Goal: Transaction & Acquisition: Purchase product/service

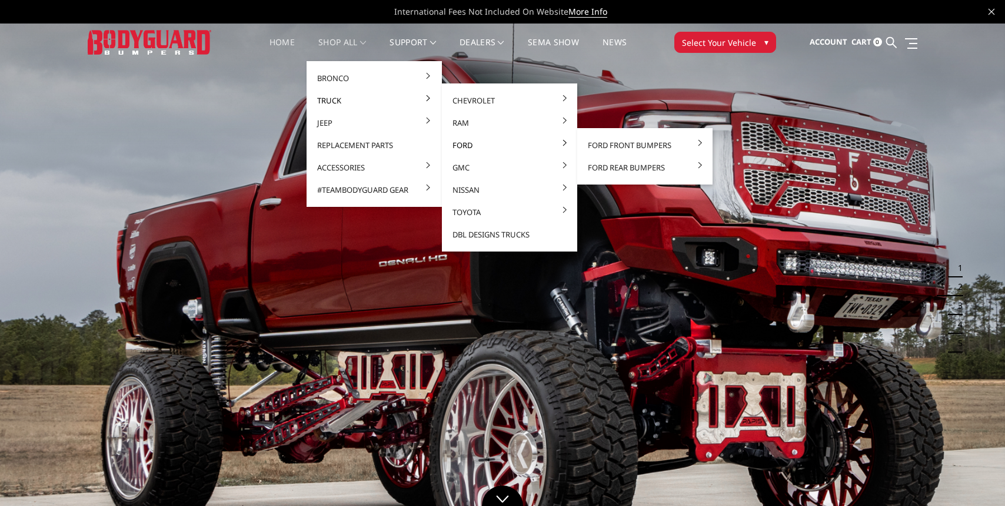
click at [541, 141] on link "Ford" at bounding box center [509, 145] width 126 height 22
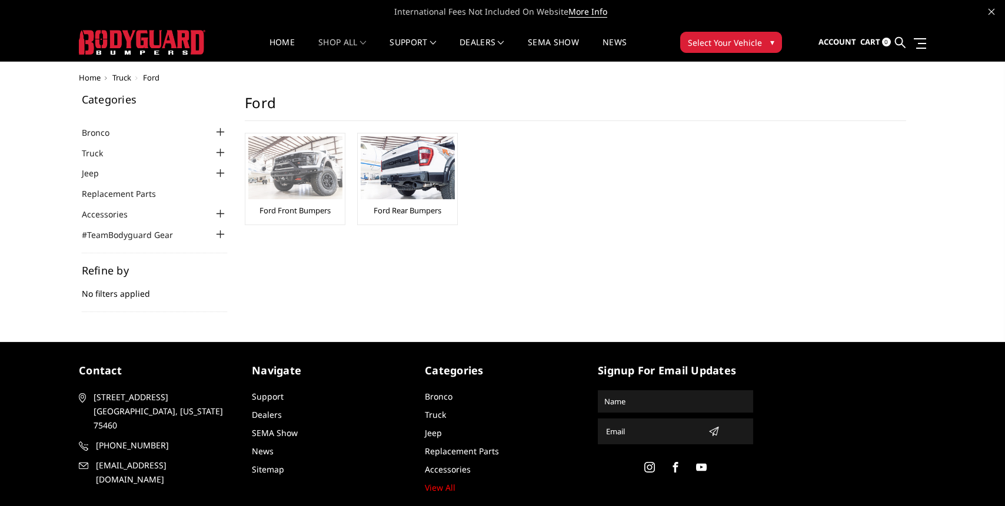
click at [311, 186] on img at bounding box center [295, 167] width 94 height 63
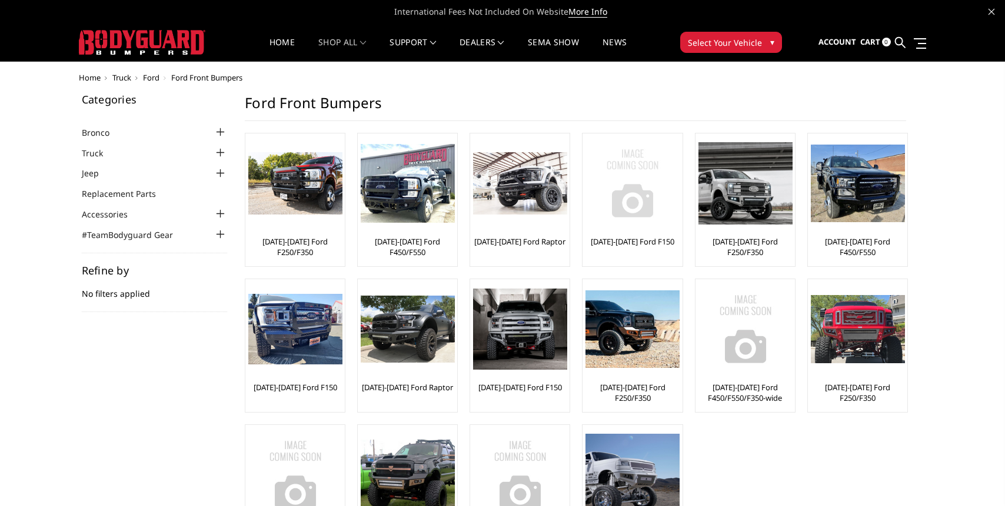
click at [626, 143] on img at bounding box center [632, 183] width 94 height 94
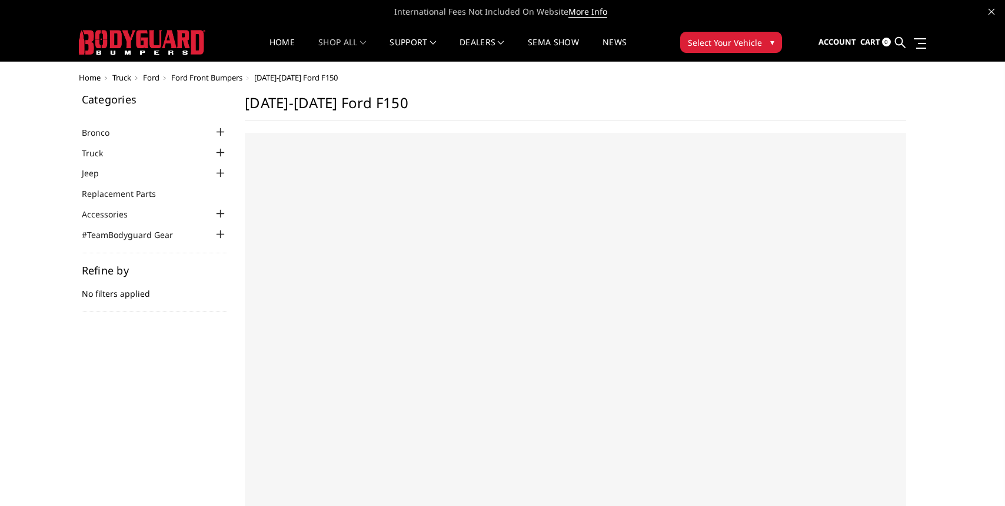
select select "US"
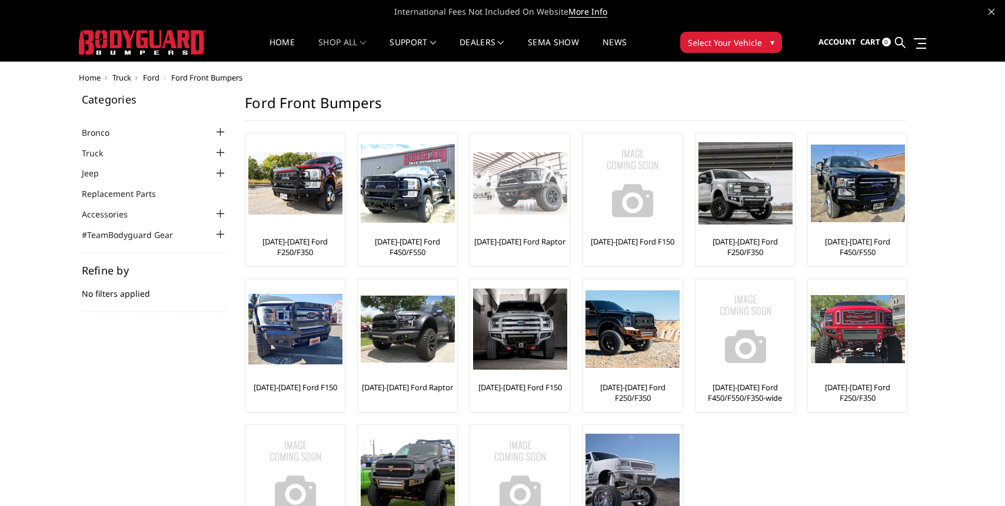
click at [517, 192] on img at bounding box center [520, 183] width 94 height 63
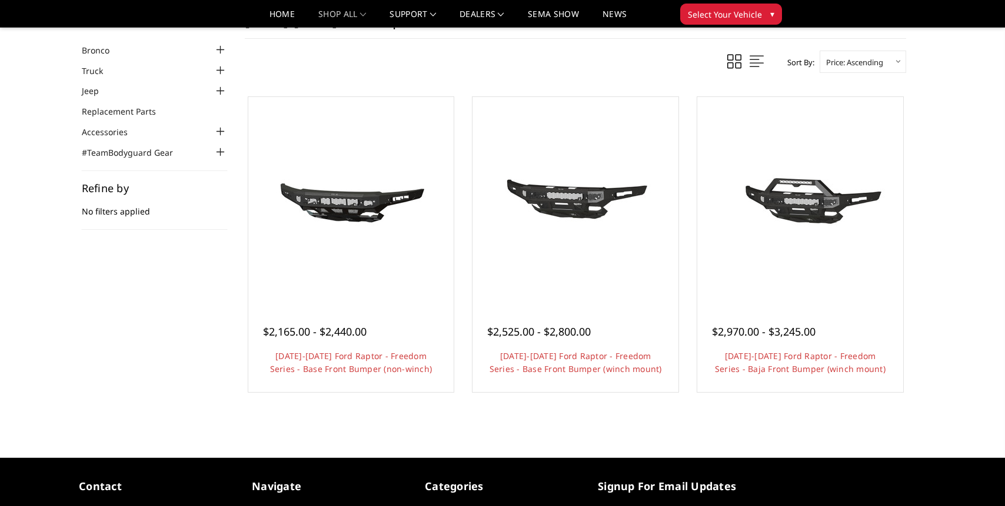
scroll to position [45, 0]
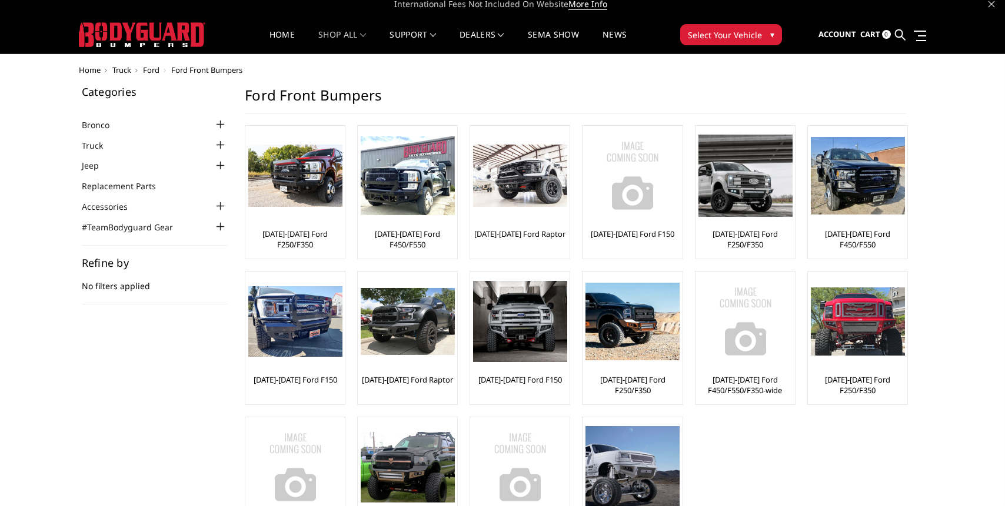
scroll to position [4, 0]
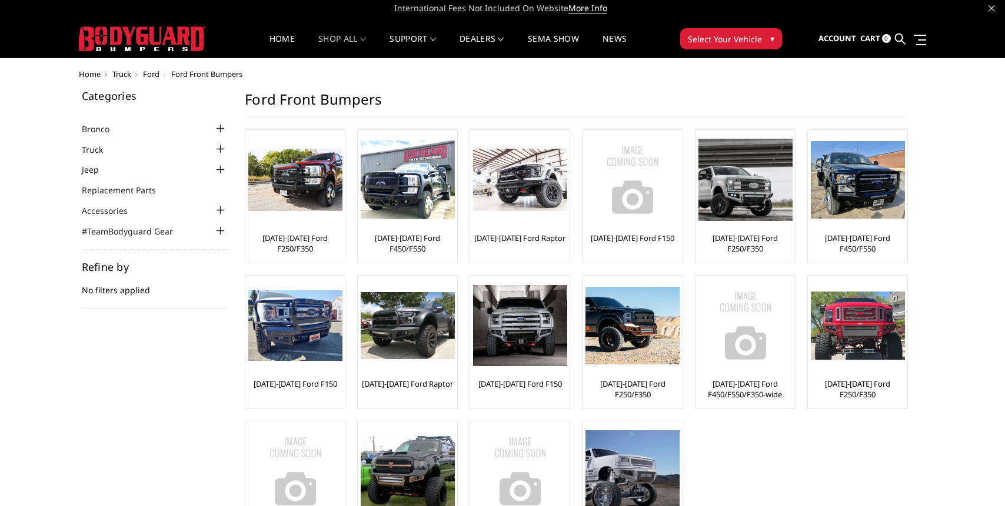
click at [218, 158] on ul "Bronco 2021-2025 Bronco Front 2021-2025 Bronco Rear 2021-2025 Bronco Steps 2021…" at bounding box center [155, 180] width 146 height 116
click at [219, 151] on div at bounding box center [220, 149] width 14 height 14
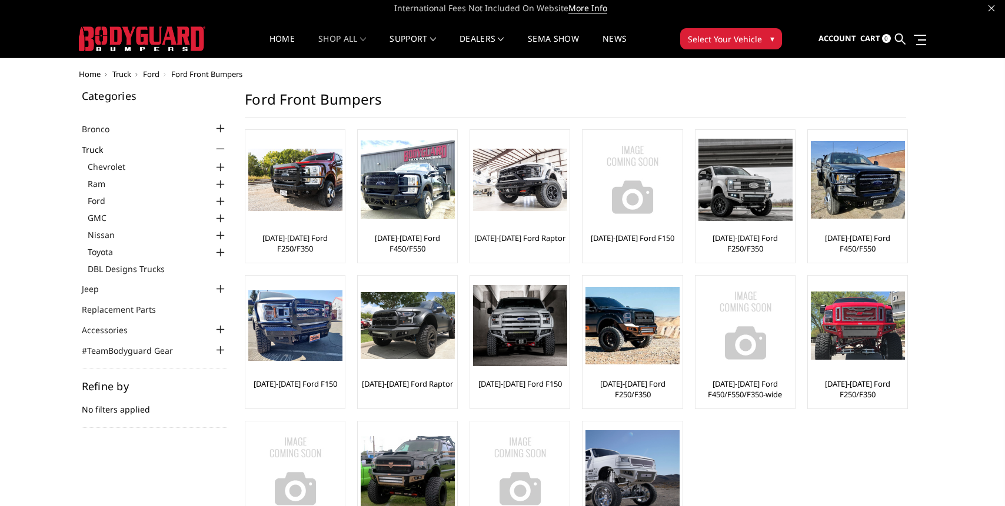
click at [217, 202] on div at bounding box center [220, 202] width 14 height 14
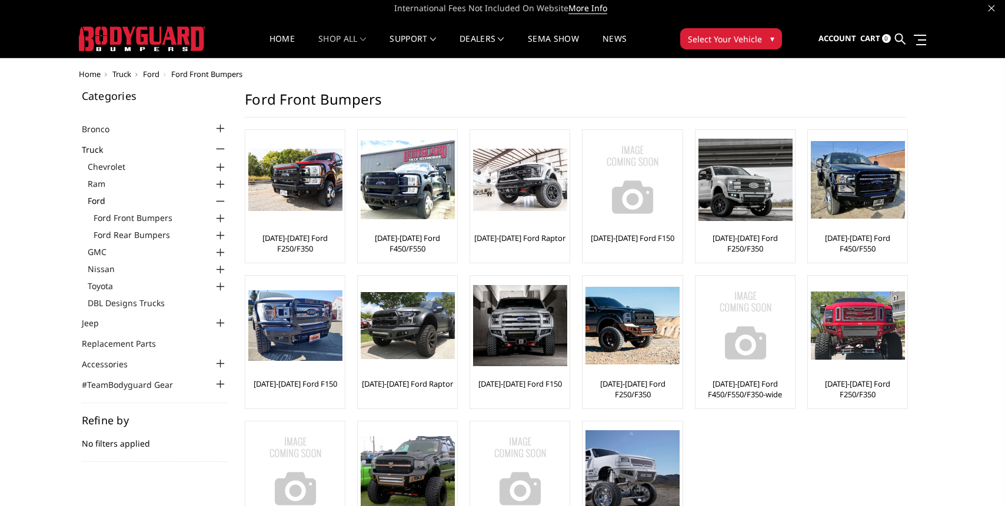
click at [219, 219] on div at bounding box center [220, 219] width 14 height 14
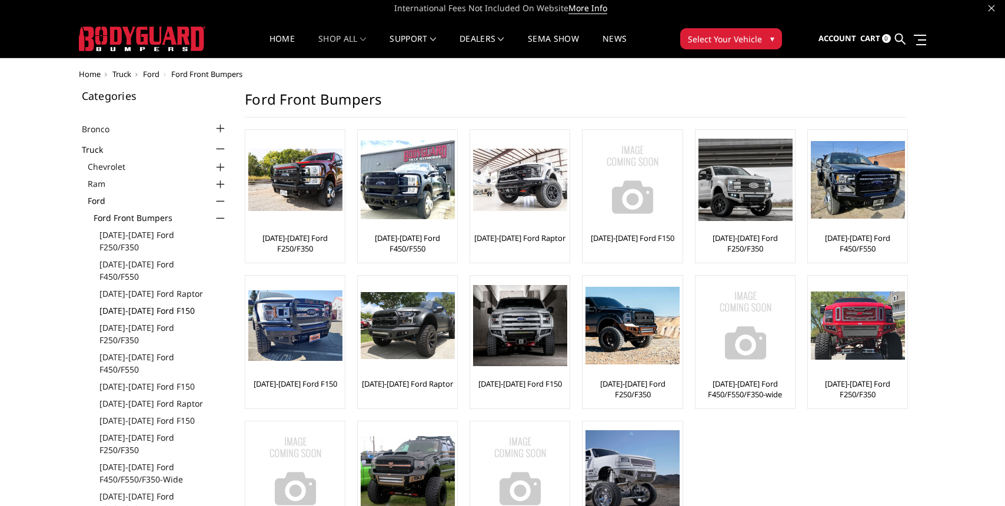
click at [154, 305] on link "[DATE]-[DATE] Ford F150" at bounding box center [163, 311] width 128 height 12
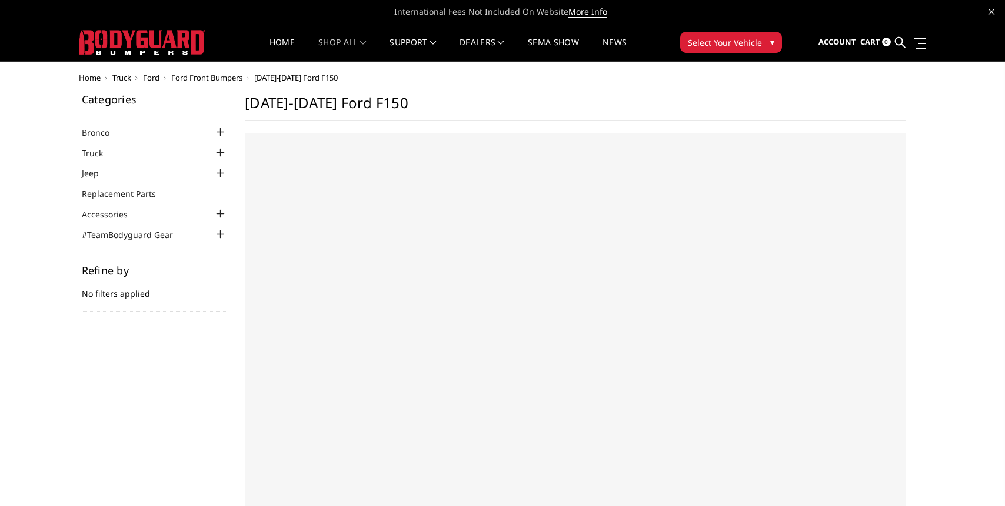
select select "US"
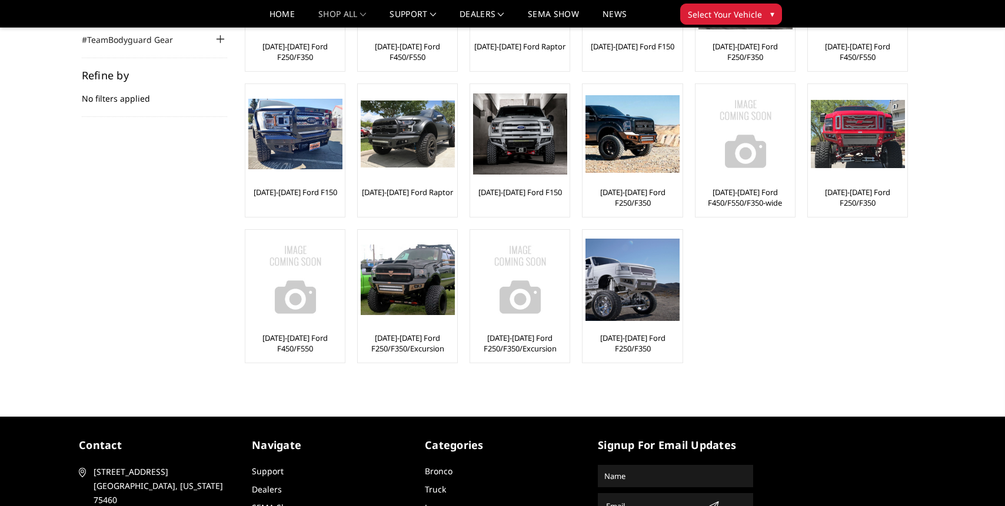
scroll to position [12, 0]
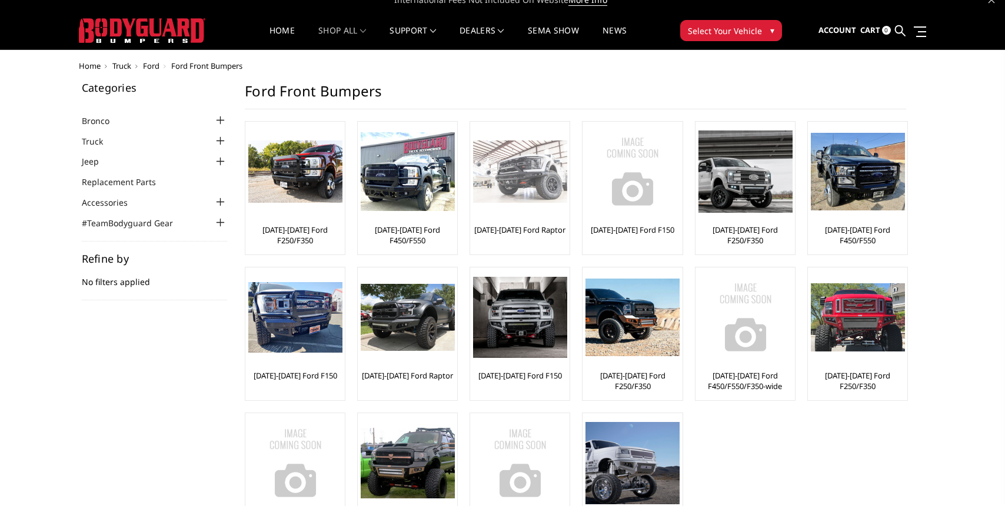
click at [498, 164] on img at bounding box center [520, 172] width 94 height 63
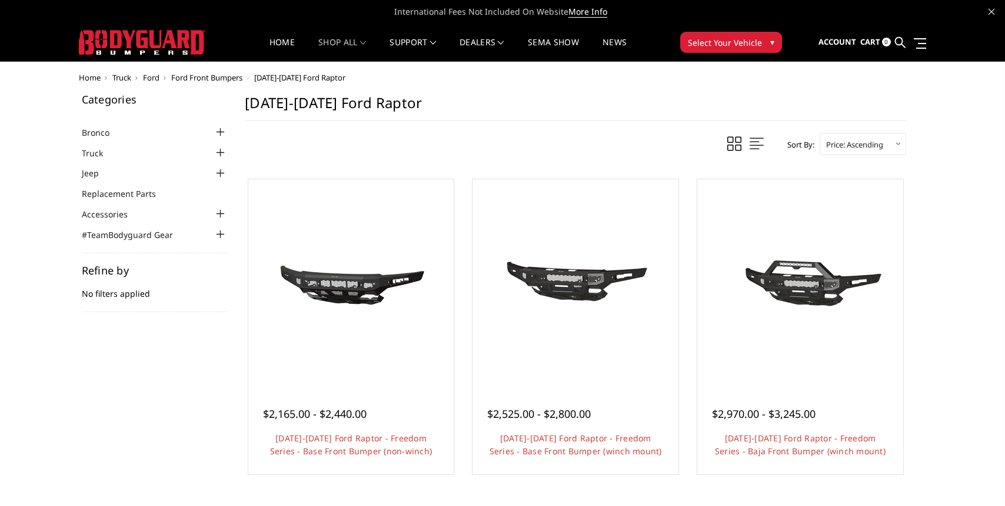
click at [149, 75] on span "Ford" at bounding box center [151, 77] width 16 height 11
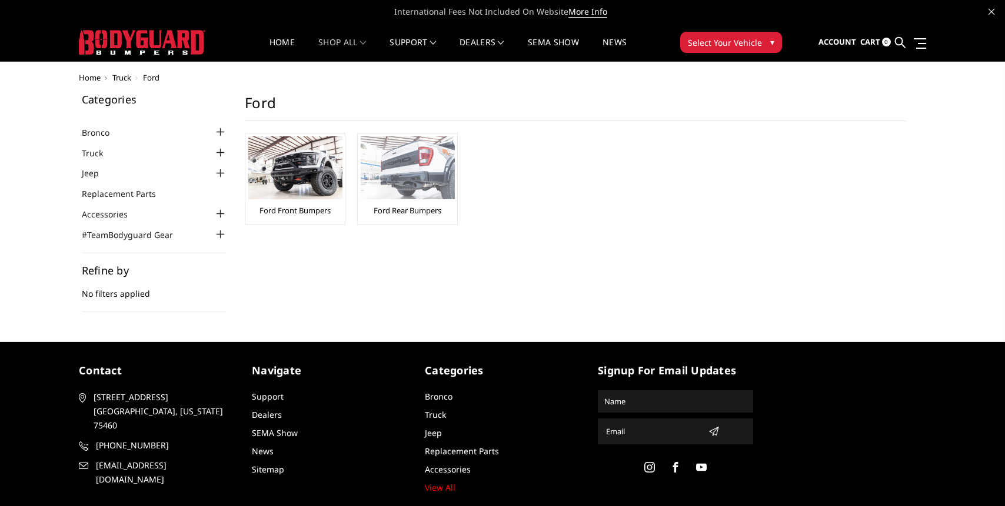
click at [418, 209] on link "Ford Rear Bumpers" at bounding box center [407, 210] width 68 height 11
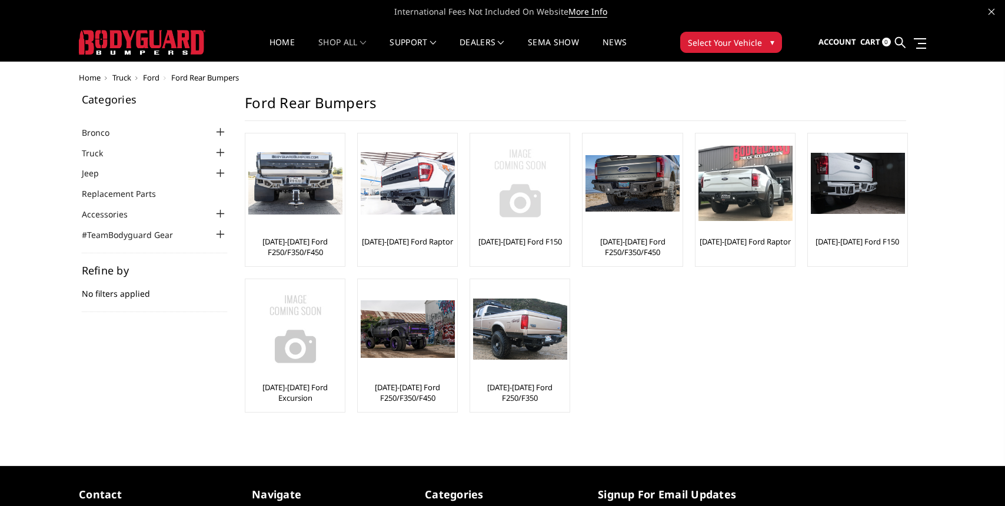
click at [507, 158] on img at bounding box center [520, 183] width 94 height 94
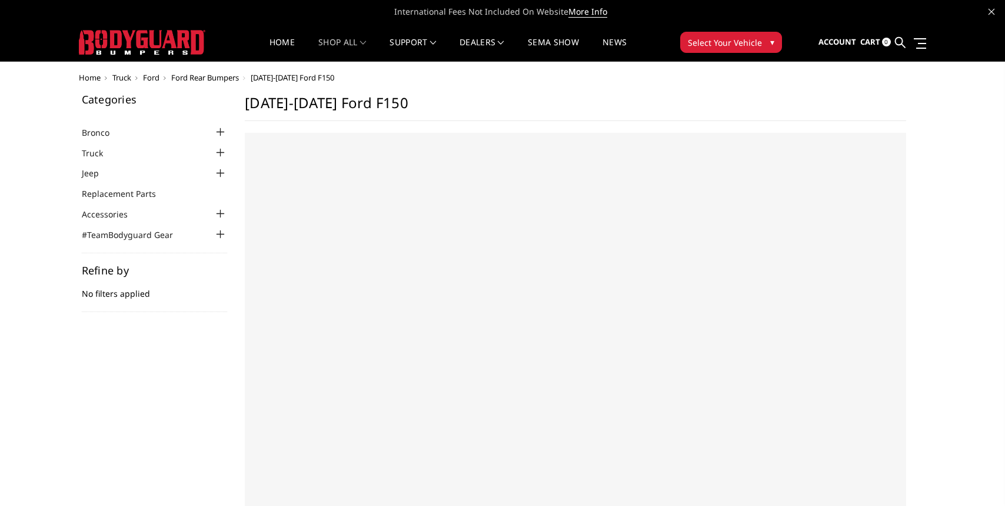
select select "US"
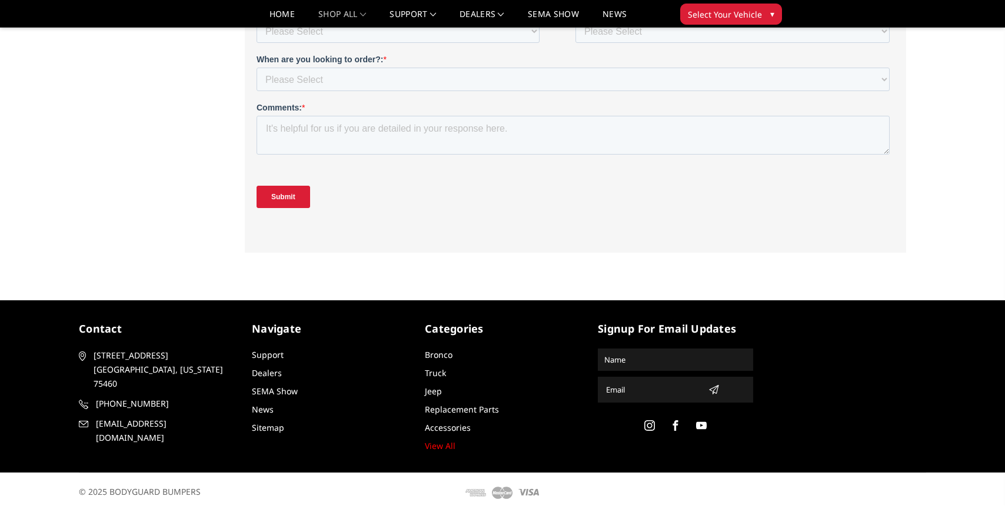
scroll to position [551, 0]
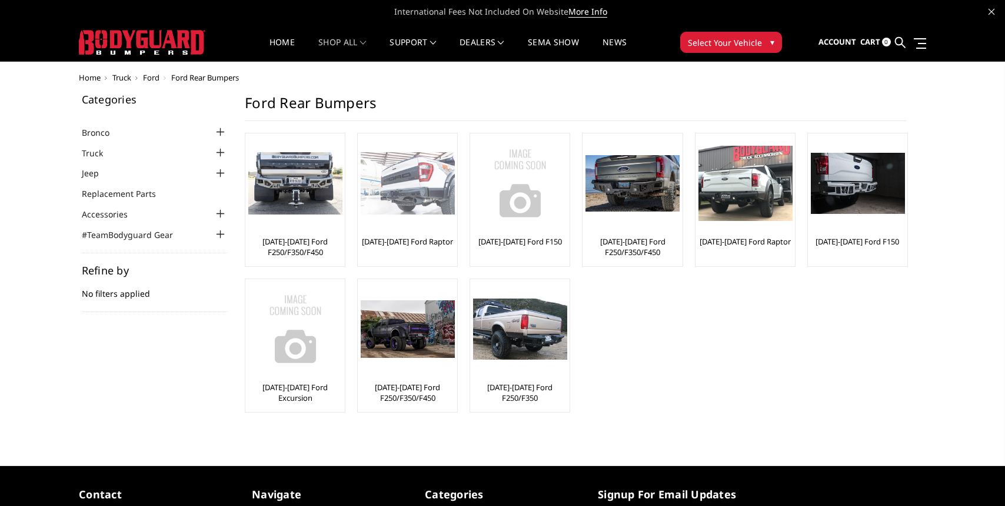
click at [381, 162] on img at bounding box center [408, 183] width 94 height 63
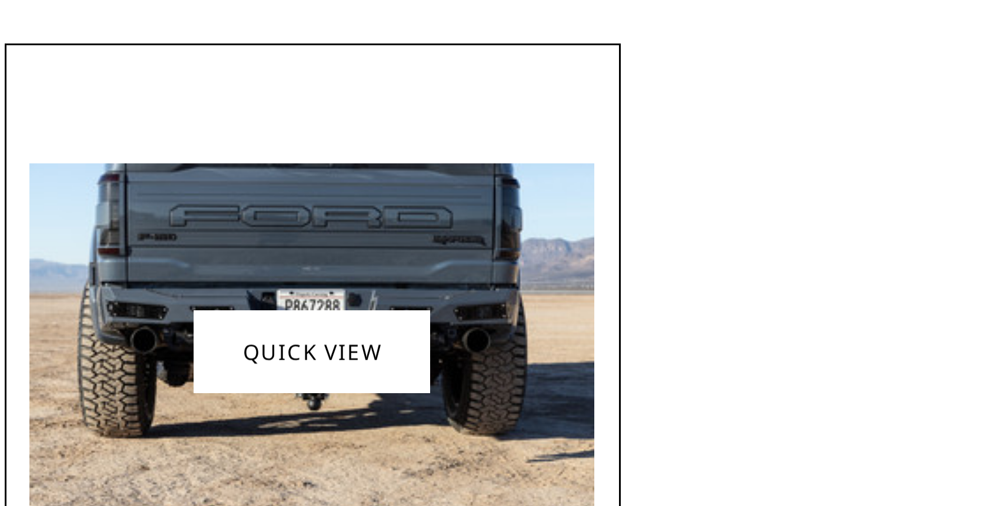
click at [407, 226] on img at bounding box center [350, 281] width 188 height 125
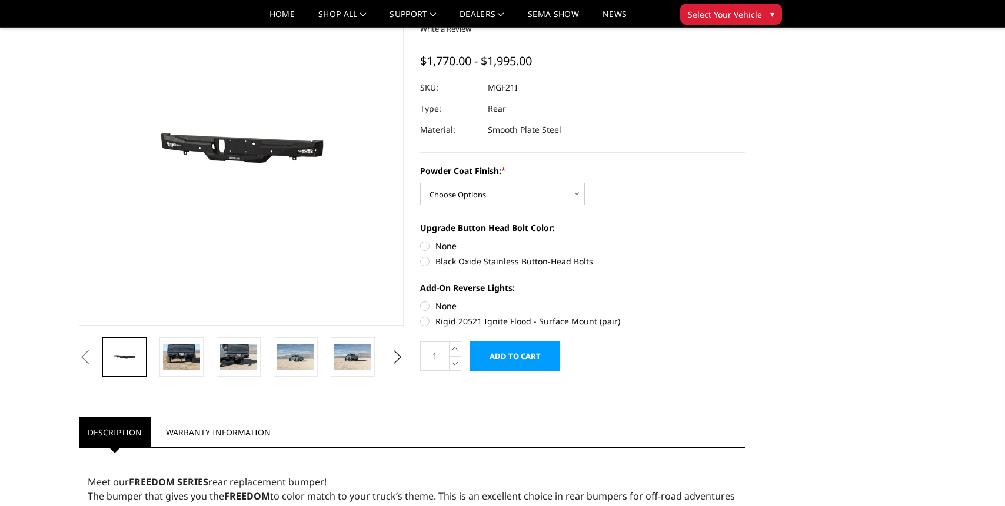
scroll to position [112, 0]
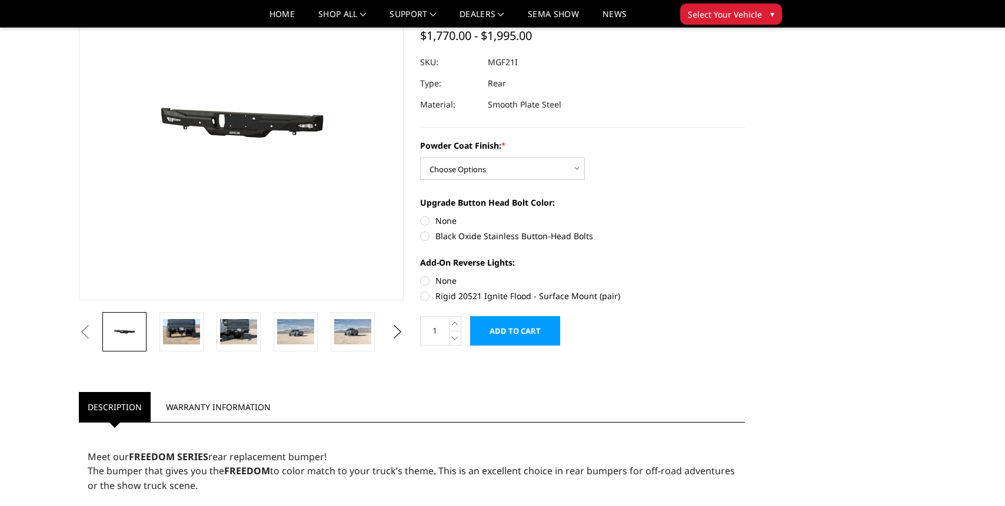
click at [497, 157] on div "Powder Coat Finish: * Choose Options Bare Metal Texture Black Powder Coat" at bounding box center [582, 159] width 325 height 41
click at [502, 162] on select "Choose Options Bare Metal Texture Black Powder Coat" at bounding box center [502, 169] width 165 height 22
click at [195, 343] on img at bounding box center [181, 331] width 37 height 25
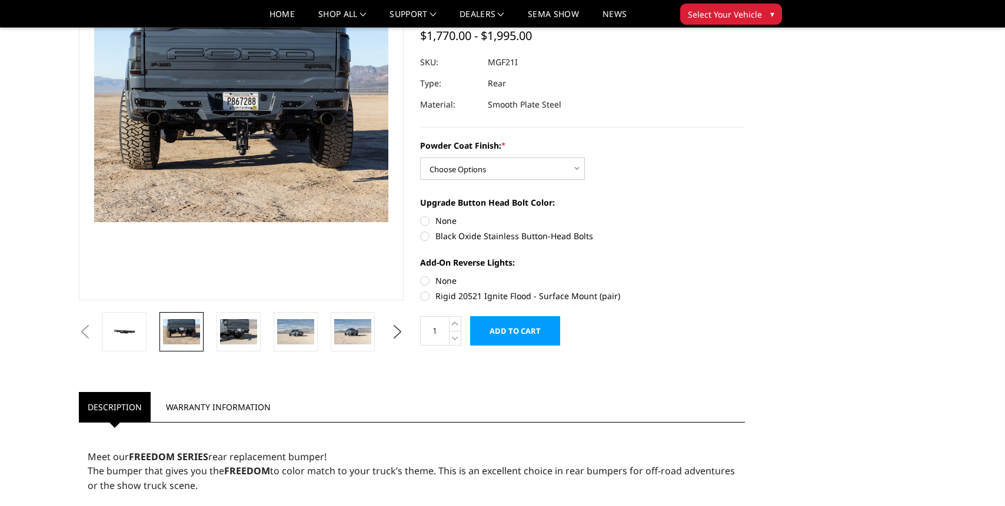
scroll to position [84, 0]
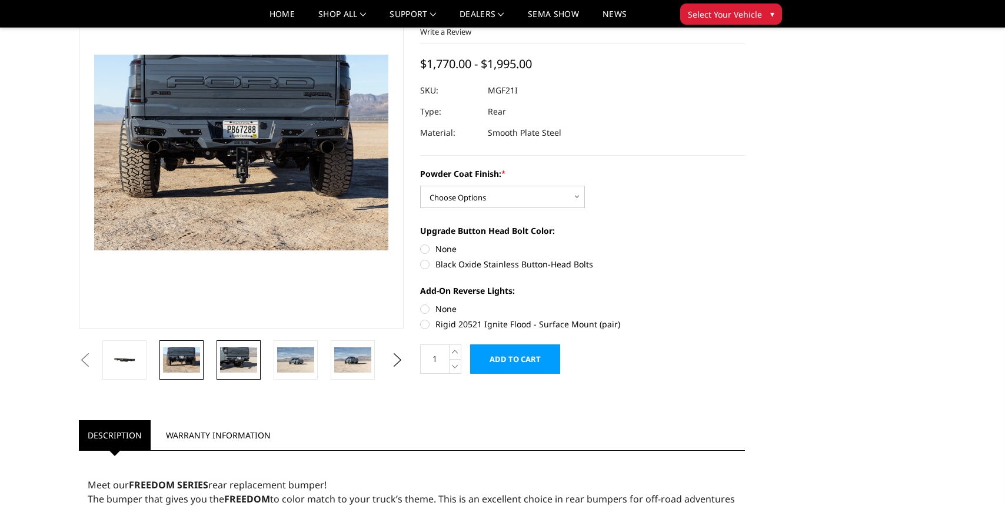
click at [224, 358] on img at bounding box center [238, 360] width 37 height 25
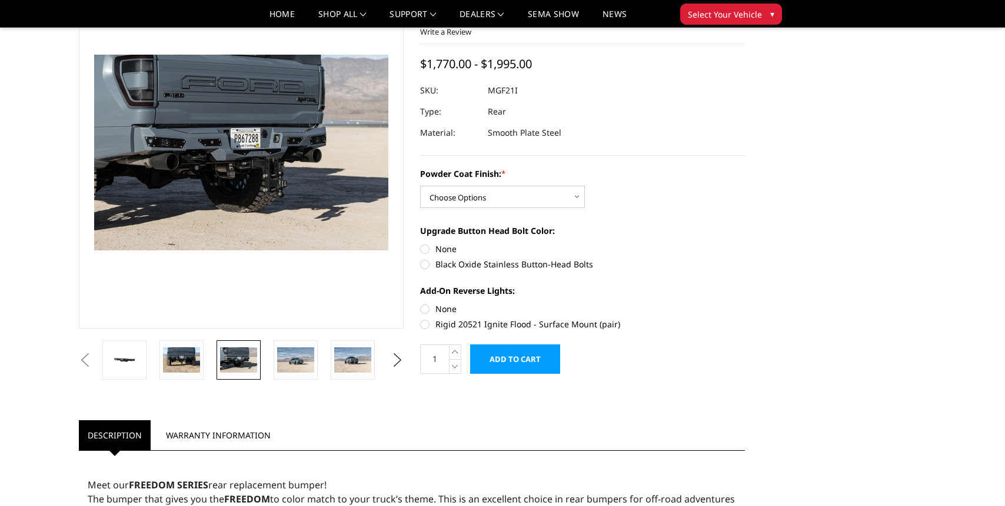
click at [272, 361] on li at bounding box center [299, 360] width 57 height 39
click at [289, 361] on img at bounding box center [296, 360] width 37 height 25
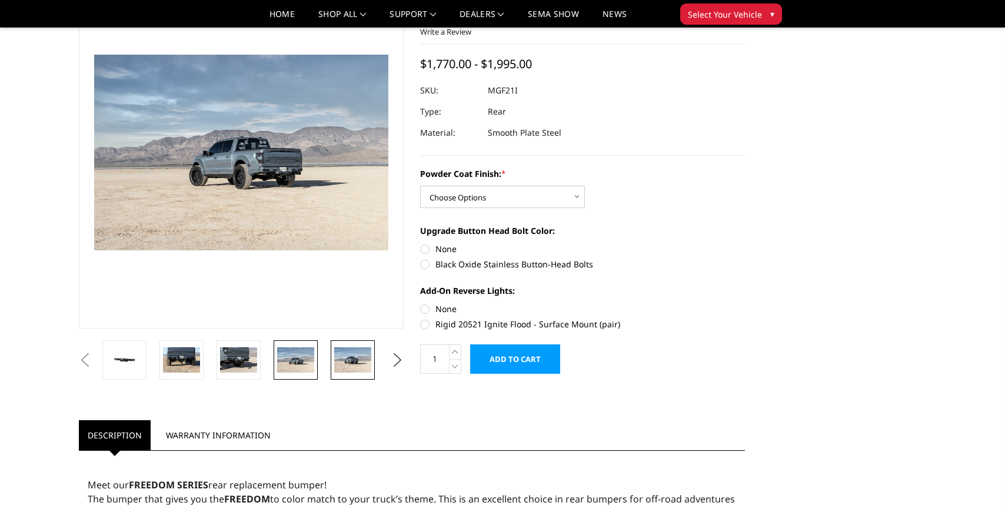
click at [343, 360] on img at bounding box center [352, 360] width 37 height 25
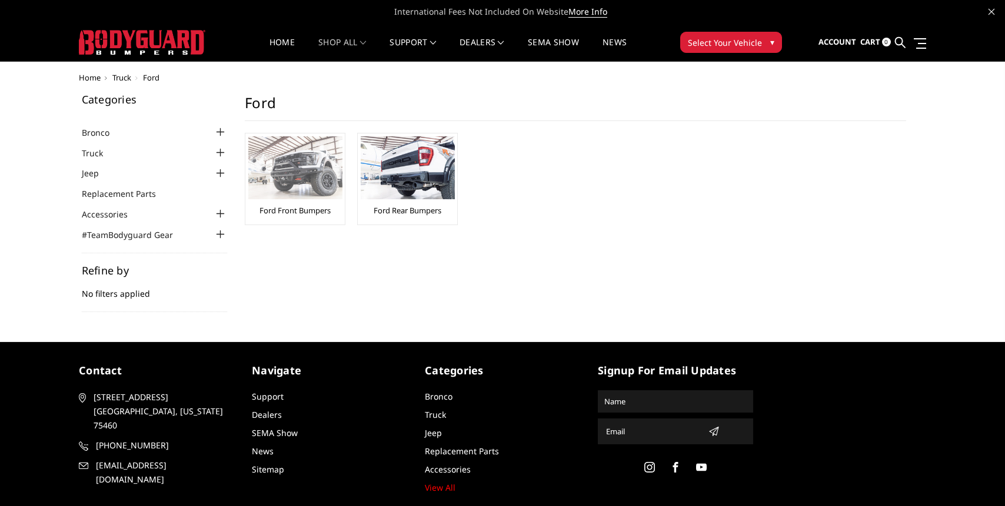
click at [303, 188] on img at bounding box center [295, 167] width 94 height 63
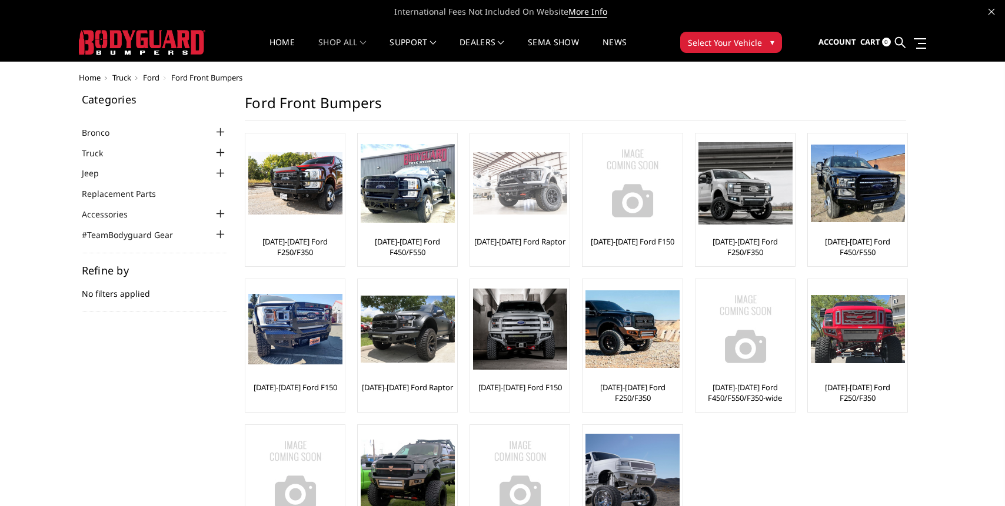
click at [523, 203] on img at bounding box center [520, 183] width 94 height 63
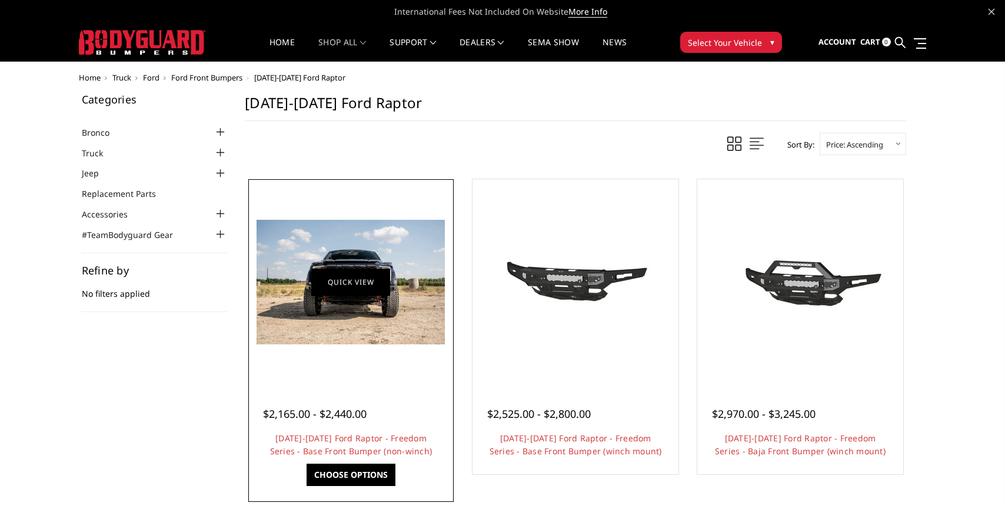
click at [359, 282] on link "Quick view" at bounding box center [350, 282] width 79 height 28
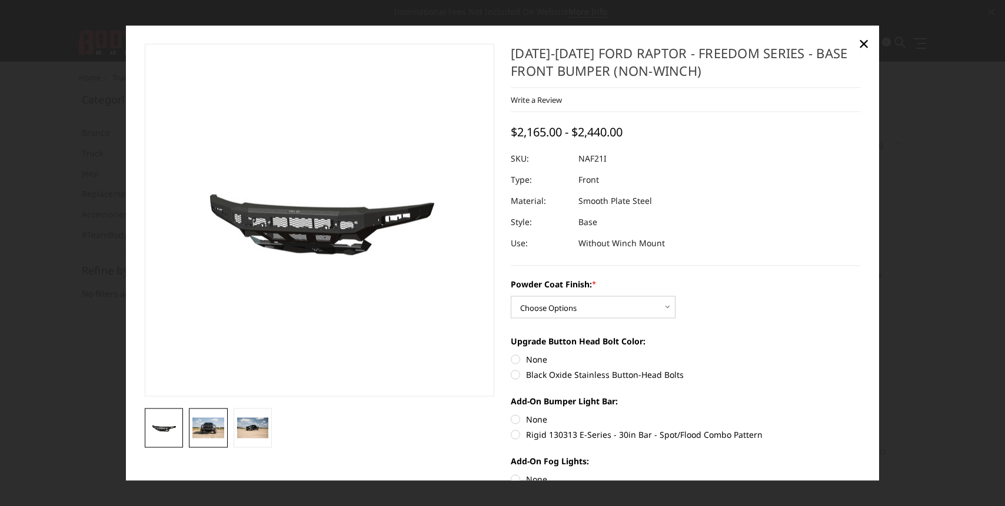
click at [207, 416] on link at bounding box center [208, 428] width 39 height 39
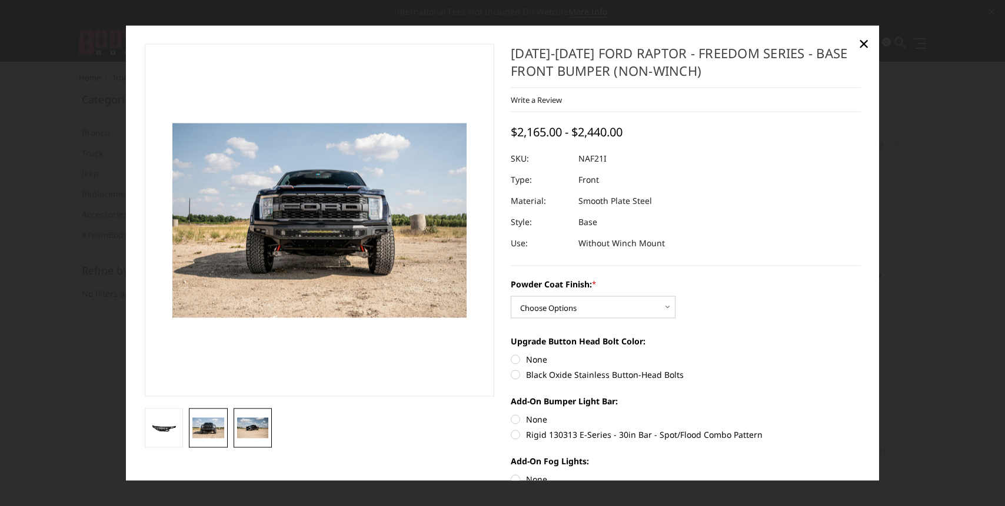
click at [259, 433] on img at bounding box center [253, 428] width 32 height 21
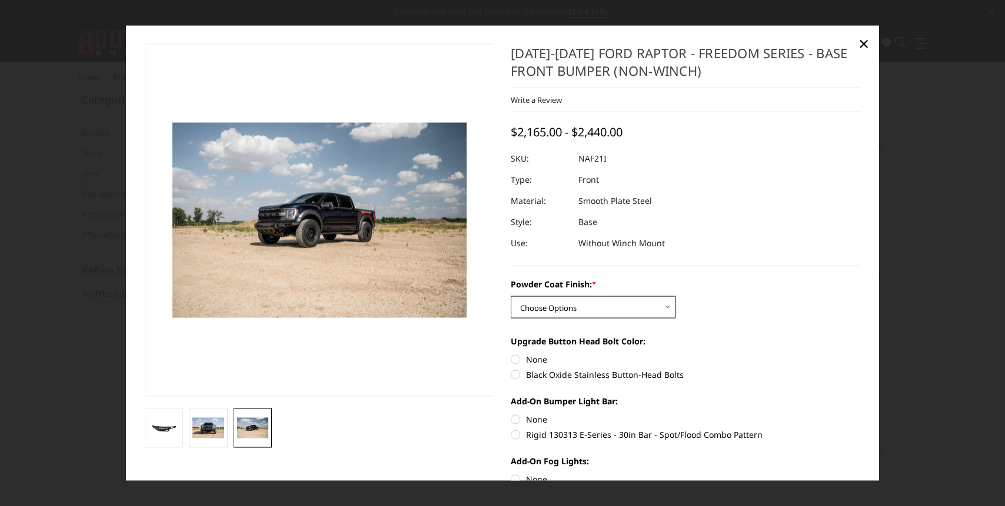
click at [565, 312] on select "Choose Options Bare Metal Texture Black Powder Coat" at bounding box center [593, 307] width 165 height 22
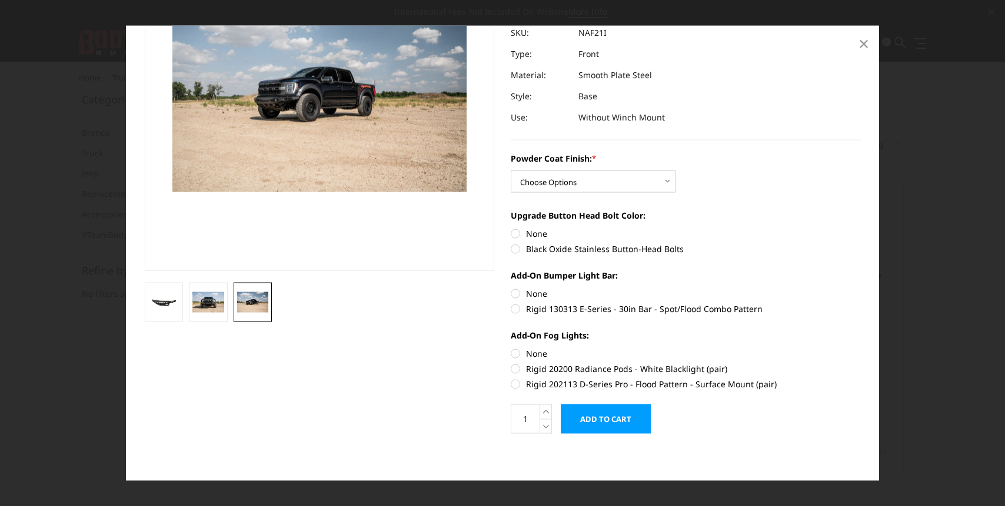
click at [862, 36] on span "×" at bounding box center [863, 43] width 11 height 25
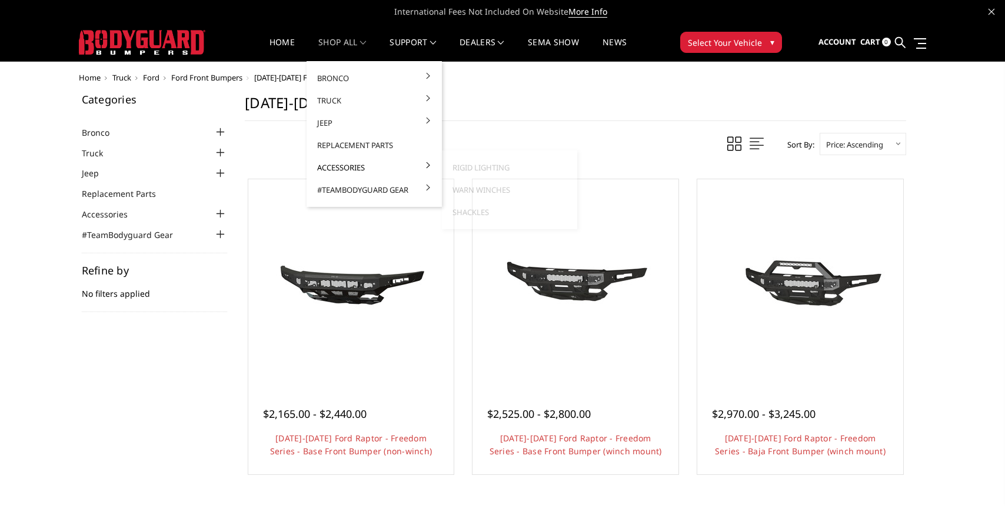
click at [336, 171] on link "Accessories" at bounding box center [374, 167] width 126 height 22
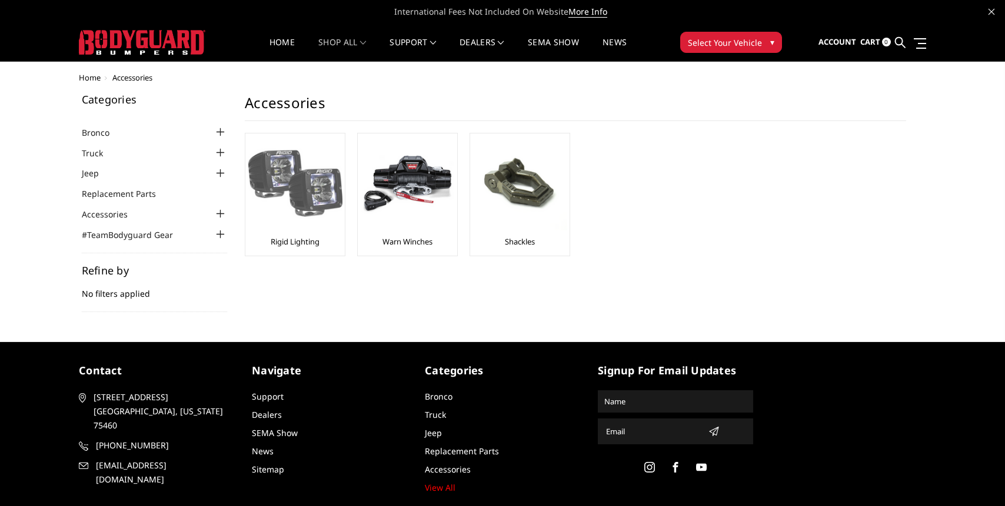
click at [315, 152] on img at bounding box center [295, 183] width 94 height 94
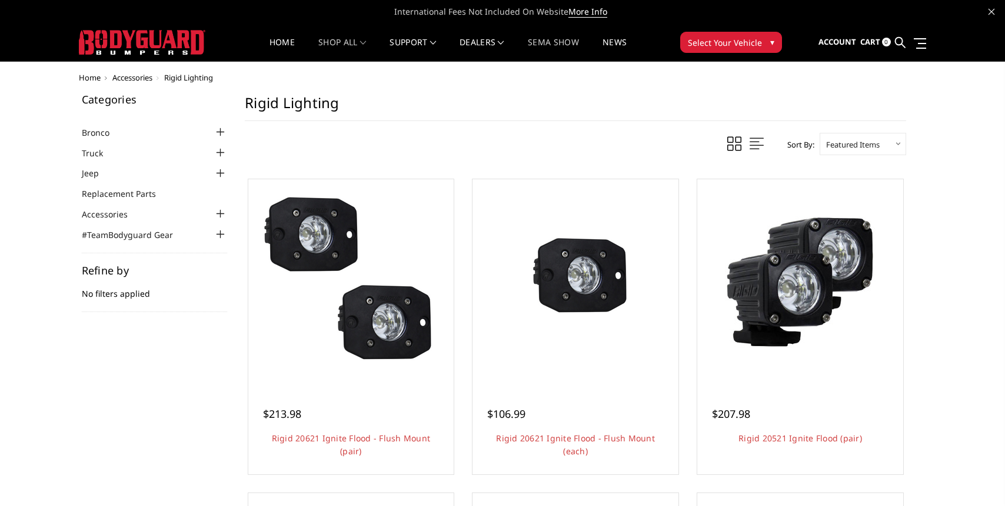
click at [551, 38] on link "SEMA Show" at bounding box center [553, 49] width 51 height 23
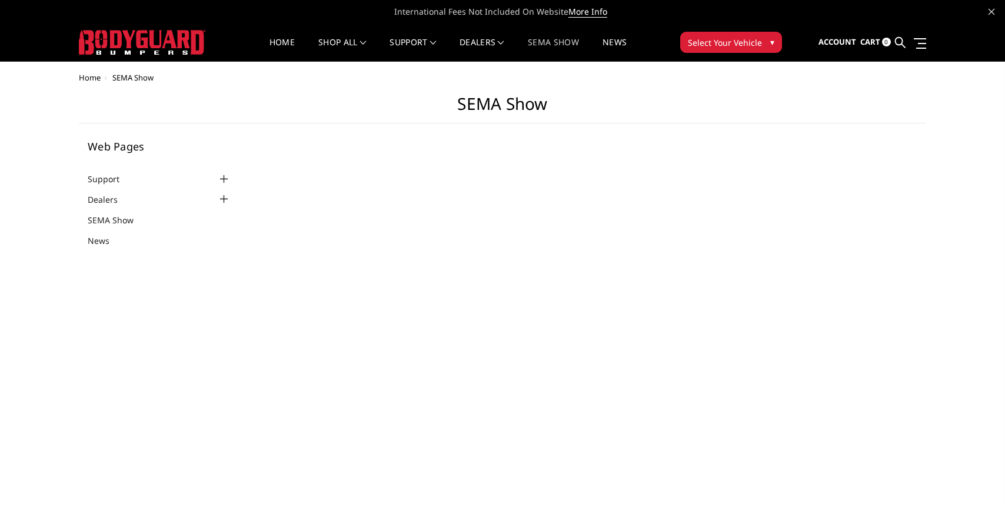
select select "US"
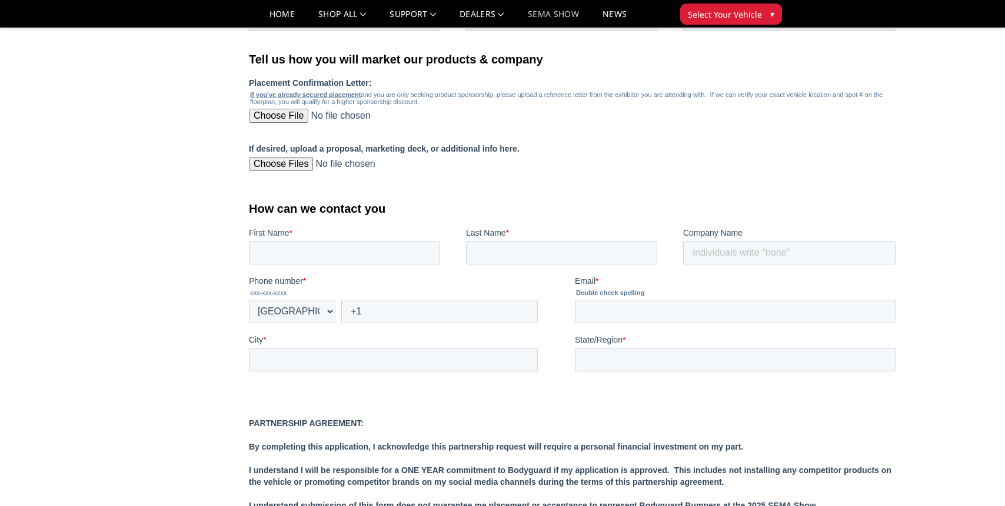
scroll to position [1255, 0]
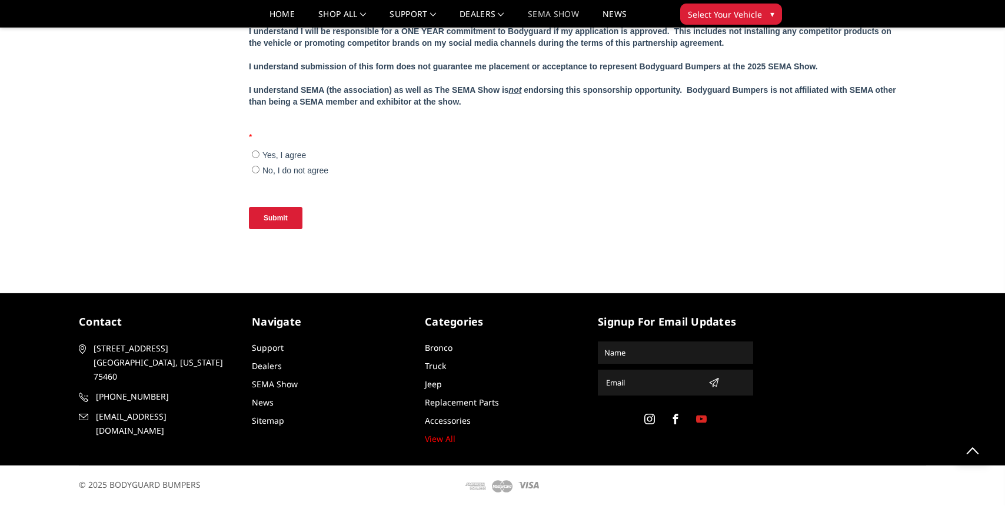
click at [700, 420] on use at bounding box center [701, 419] width 11 height 8
